Goal: Task Accomplishment & Management: Use online tool/utility

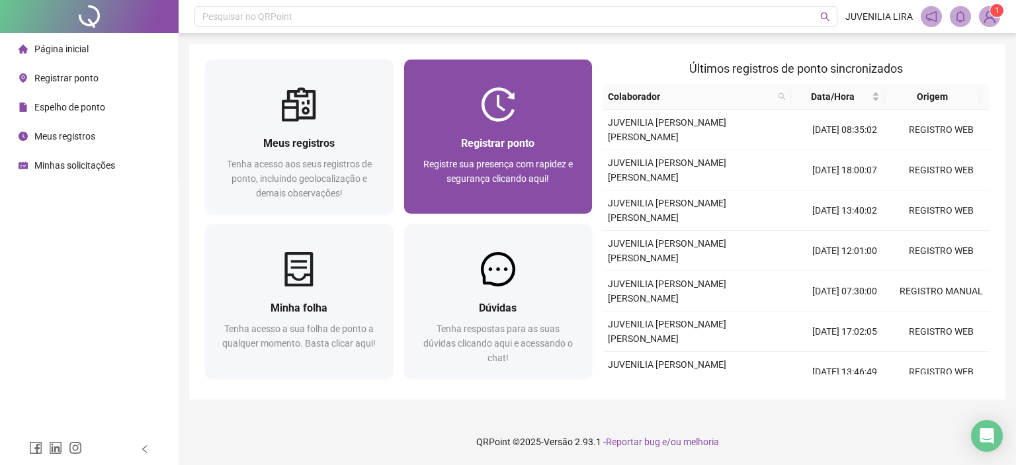
click at [547, 165] on span "Registre sua presença com rapidez e segurança clicando aqui!" at bounding box center [499, 171] width 150 height 25
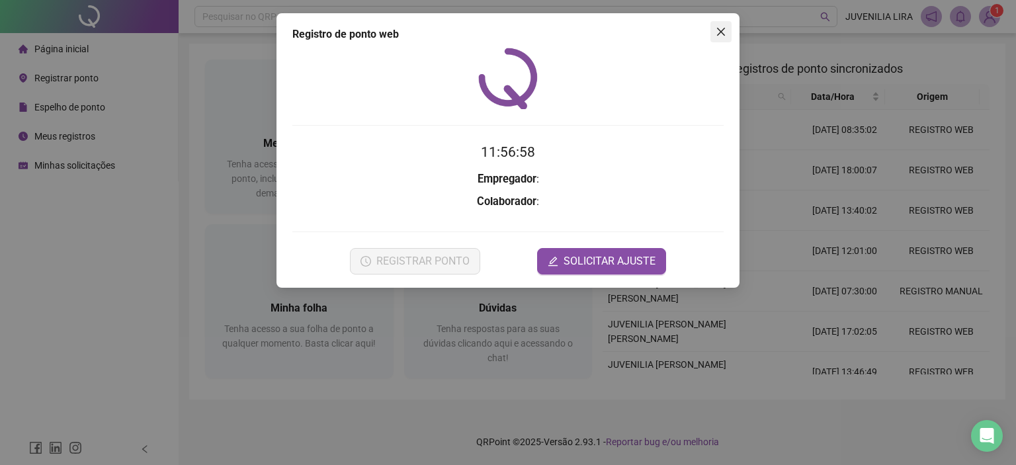
click at [722, 32] on span "Close" at bounding box center [721, 31] width 21 height 11
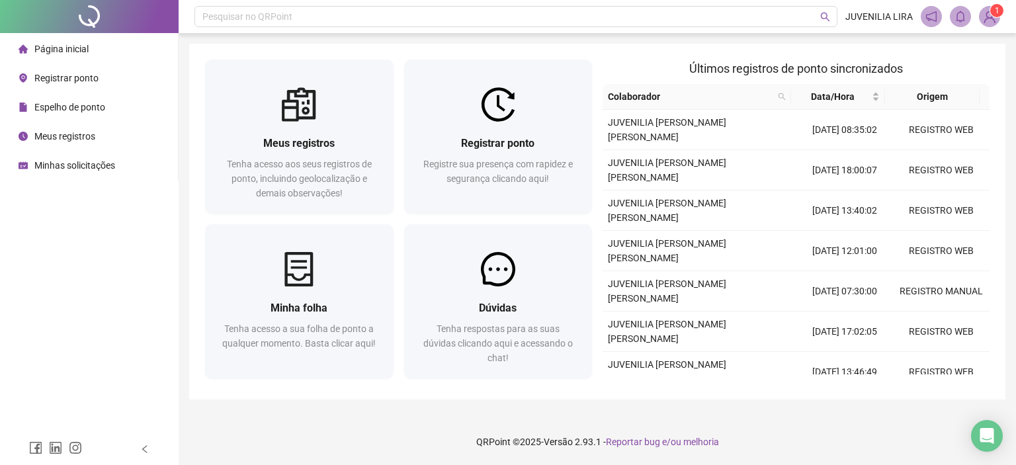
click at [74, 78] on span "Registrar ponto" at bounding box center [66, 78] width 64 height 11
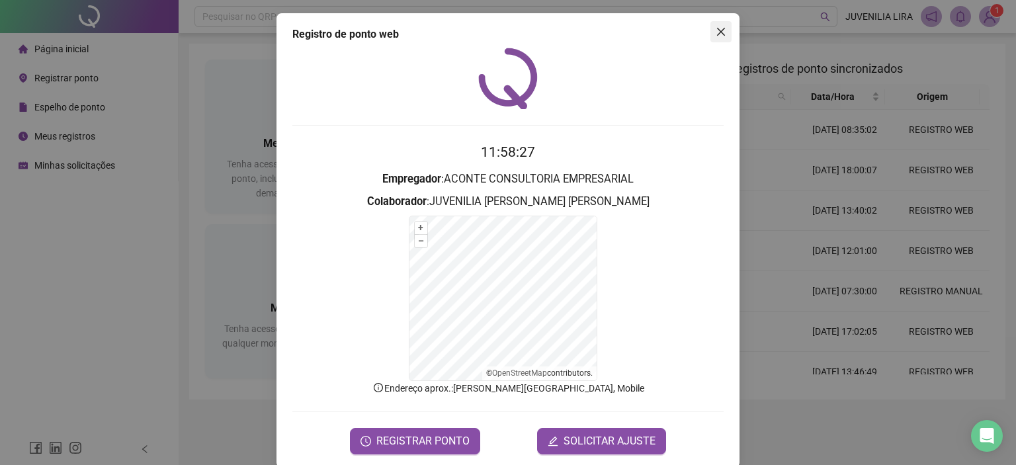
click at [717, 31] on icon "close" at bounding box center [721, 32] width 8 height 8
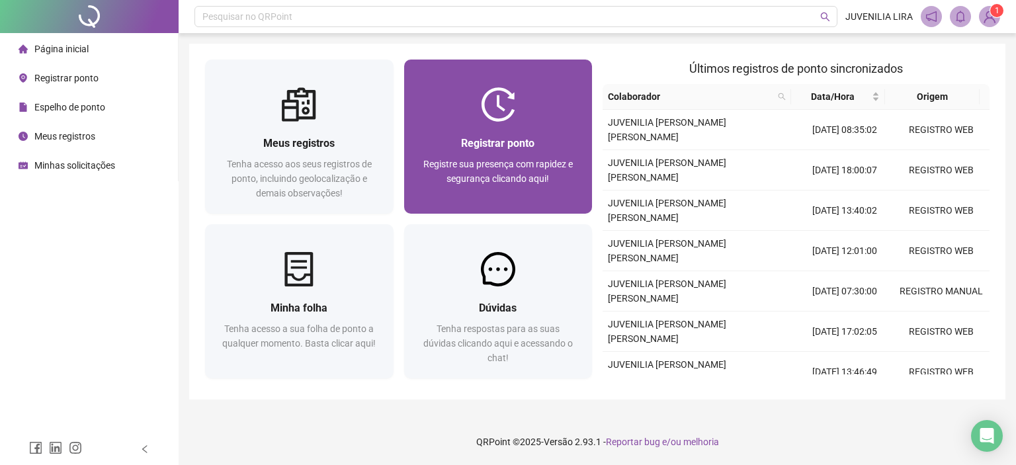
click at [531, 153] on div "Registrar ponto Registre sua presença com rapidez e segurança clicando aqui!" at bounding box center [498, 168] width 157 height 66
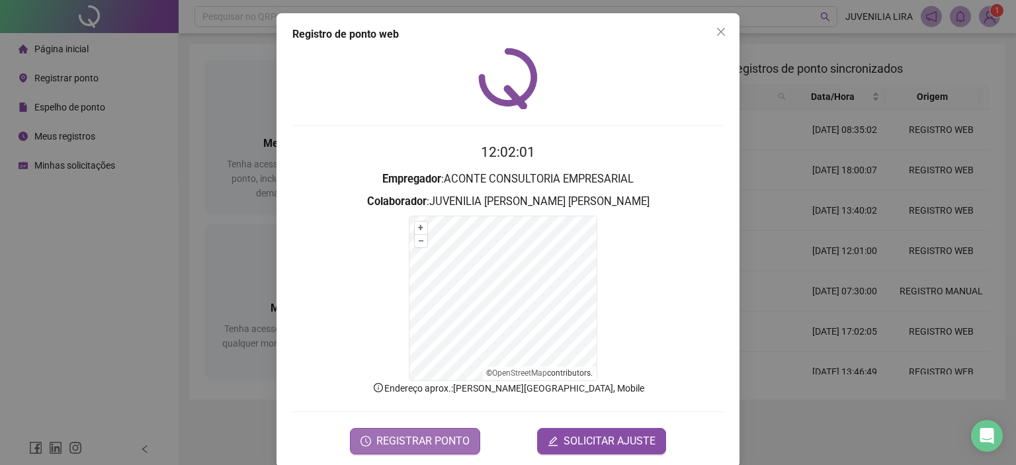
click at [433, 443] on span "REGISTRAR PONTO" at bounding box center [423, 441] width 93 height 16
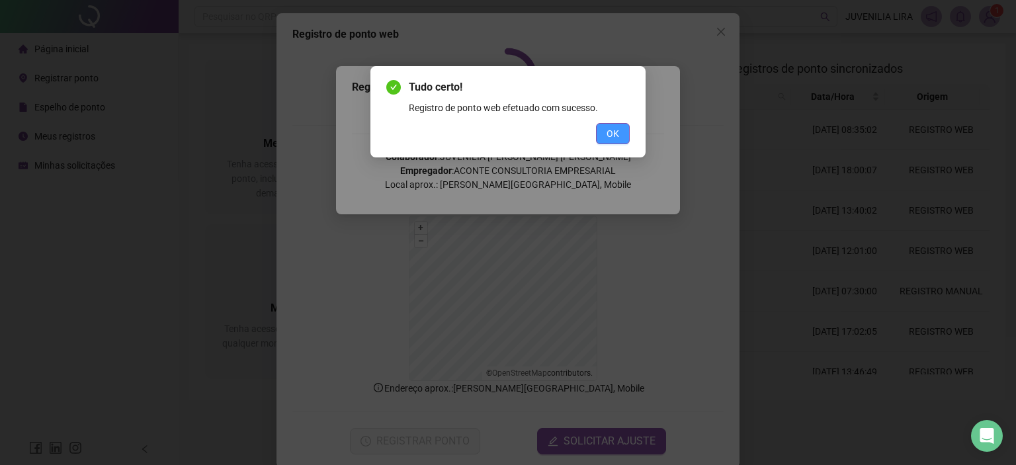
click at [609, 129] on span "OK" at bounding box center [613, 133] width 13 height 15
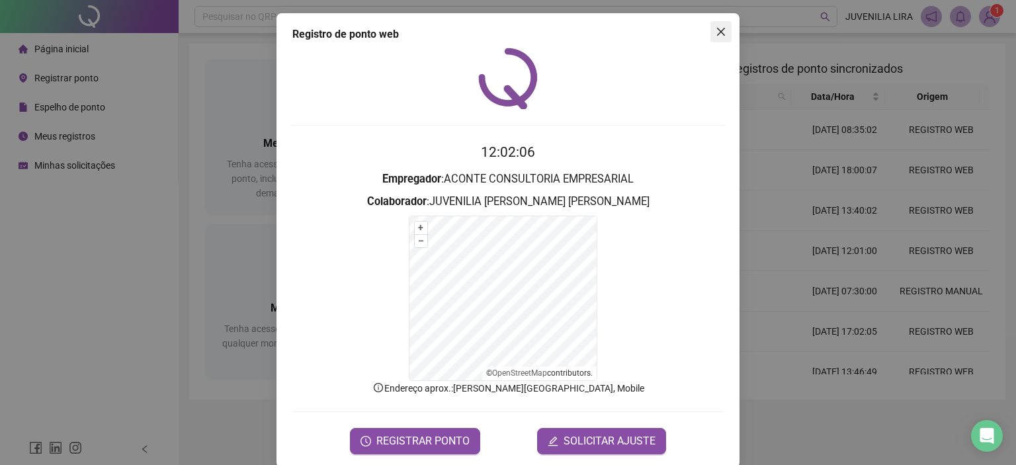
click at [717, 34] on icon "close" at bounding box center [721, 31] width 11 height 11
